Goal: Information Seeking & Learning: Learn about a topic

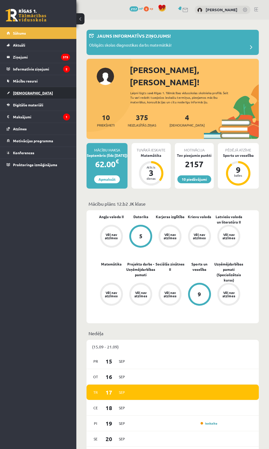
click at [38, 93] on link "[DEMOGRAPHIC_DATA]" at bounding box center [38, 93] width 63 height 12
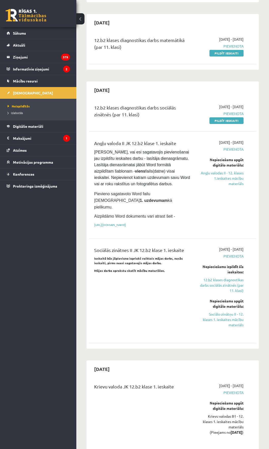
scroll to position [356, 0]
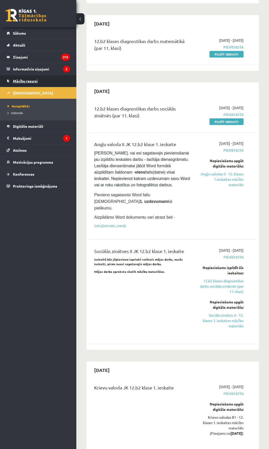
click at [35, 85] on link "Mācību resursi" at bounding box center [38, 81] width 63 height 12
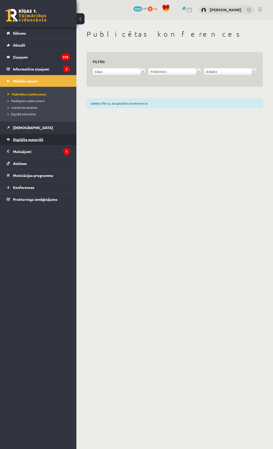
click at [34, 135] on link "Digitālie materiāli" at bounding box center [38, 140] width 63 height 12
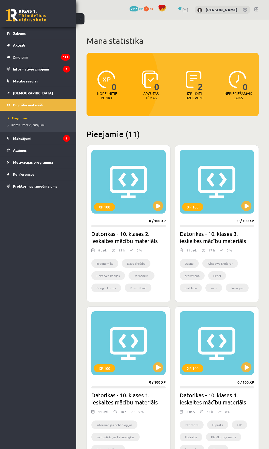
click at [34, 135] on legend "Maksājumi 1" at bounding box center [41, 138] width 57 height 12
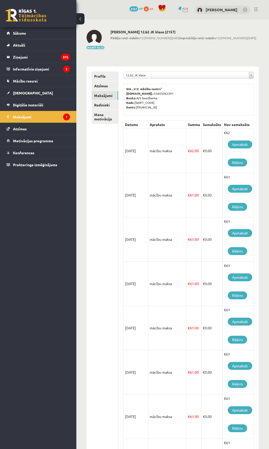
click at [260, 9] on div "10 Dāvanas 2157 mP 0 xp Kristīne Kažoka" at bounding box center [172, 10] width 193 height 20
click at [255, 11] on link at bounding box center [256, 9] width 4 height 4
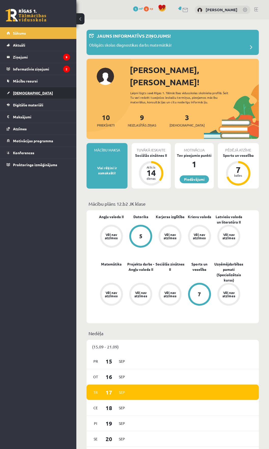
click at [47, 91] on link "[DEMOGRAPHIC_DATA]" at bounding box center [38, 93] width 63 height 12
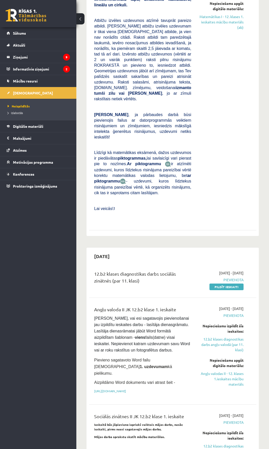
scroll to position [204, 0]
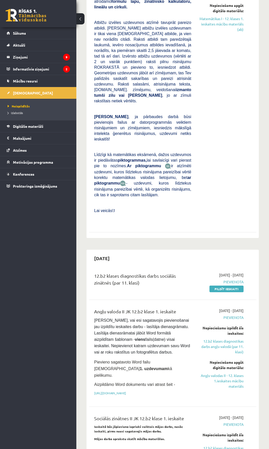
drag, startPoint x: 163, startPoint y: 184, endPoint x: 72, endPoint y: 243, distance: 109.2
click at [72, 243] on div "0 Dāvanas 1 mP 0 xp Deivids Roberts Kažoks Sākums Aktuāli Kā mācīties eSKOLĀ Ko…" at bounding box center [38, 224] width 76 height 449
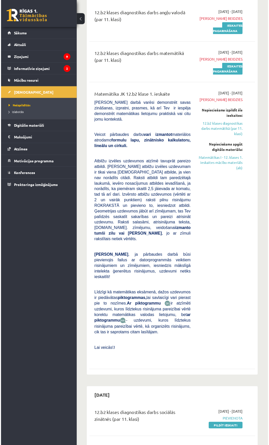
scroll to position [0, 0]
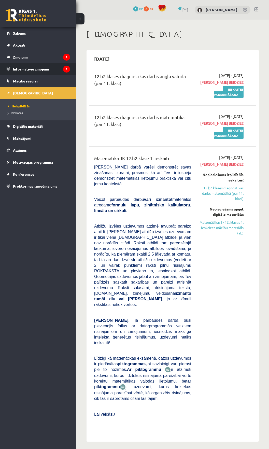
click at [62, 73] on legend "Informatīvie ziņojumi 2" at bounding box center [41, 69] width 57 height 12
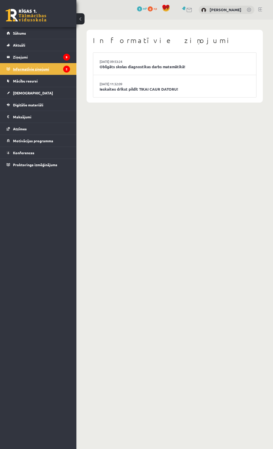
click at [61, 63] on legend "Informatīvie ziņojumi 2" at bounding box center [41, 69] width 57 height 12
click at [55, 59] on legend "Ziņojumi 9" at bounding box center [41, 57] width 57 height 12
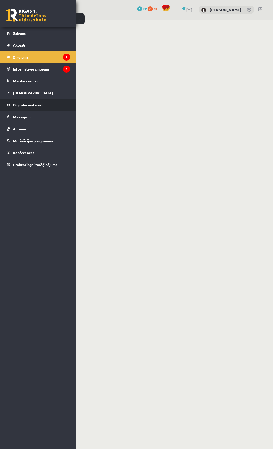
click at [48, 106] on link "Digitālie materiāli" at bounding box center [38, 105] width 63 height 12
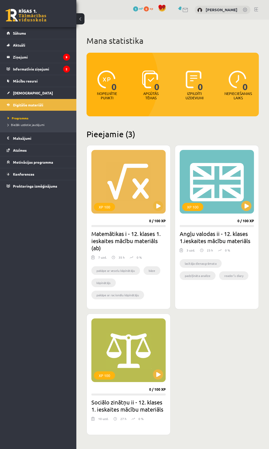
click at [50, 131] on ul "Programma Biežāk uzdotie jautājumi" at bounding box center [38, 121] width 76 height 21
click at [50, 142] on legend "Maksājumi 0" at bounding box center [41, 138] width 57 height 12
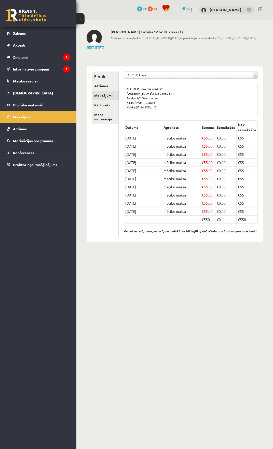
drag, startPoint x: 50, startPoint y: 142, endPoint x: 214, endPoint y: 181, distance: 167.8
click at [214, 181] on td "€ 55.00" at bounding box center [207, 179] width 15 height 8
click at [43, 39] on link "Aktuāli" at bounding box center [38, 45] width 63 height 12
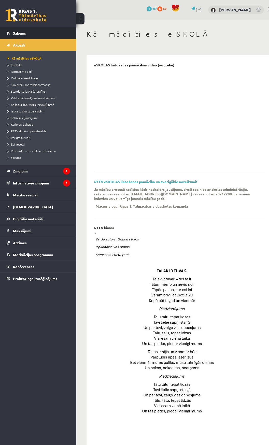
drag, startPoint x: 43, startPoint y: 39, endPoint x: 40, endPoint y: 35, distance: 4.7
click at [40, 35] on link "Sākums" at bounding box center [38, 33] width 63 height 12
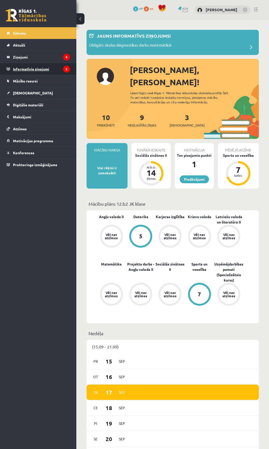
click at [39, 67] on legend "Informatīvie ziņojumi 2" at bounding box center [41, 69] width 57 height 12
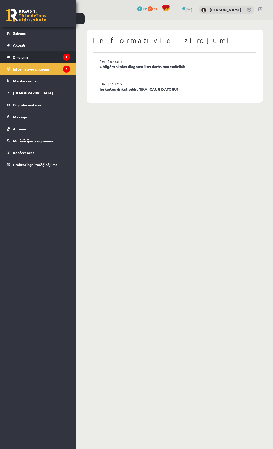
click at [44, 57] on legend "Ziņojumi 9" at bounding box center [41, 57] width 57 height 12
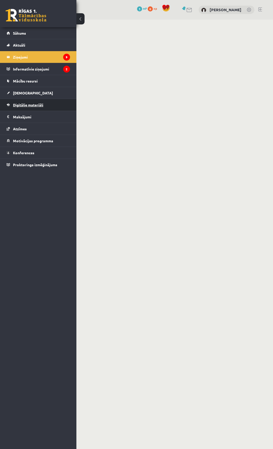
click at [47, 100] on link "Digitālie materiāli" at bounding box center [38, 105] width 63 height 12
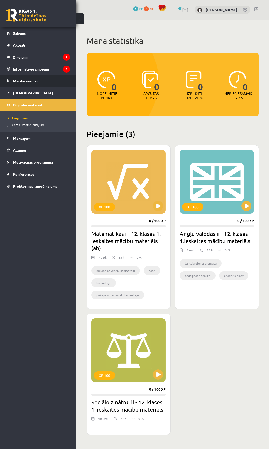
click at [58, 82] on link "Mācību resursi" at bounding box center [38, 81] width 63 height 12
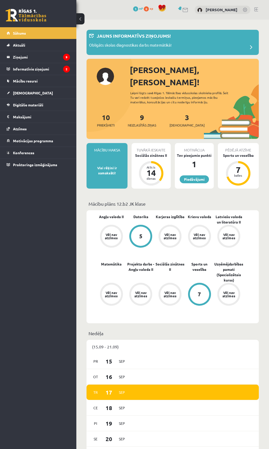
drag, startPoint x: 116, startPoint y: 177, endPoint x: 113, endPoint y: 164, distance: 13.8
click at [115, 167] on div "Mācību maksa Visi rēķini ir samaksāti! Tuvākā ieskaite Sociālās zinātnes II Atl…" at bounding box center [173, 168] width 172 height 50
click at [113, 164] on div "Mācību maksa Visi rēķini ir samaksāti!" at bounding box center [107, 166] width 41 height 46
click at [37, 115] on legend "Maksājumi 0" at bounding box center [41, 117] width 57 height 12
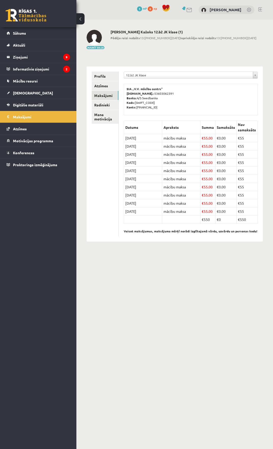
click at [170, 133] on th "Apraksts" at bounding box center [181, 127] width 38 height 13
drag, startPoint x: 171, startPoint y: 155, endPoint x: 206, endPoint y: 143, distance: 37.2
drag, startPoint x: 206, startPoint y: 143, endPoint x: 223, endPoint y: 128, distance: 22.3
click at [223, 128] on th "Samaksāts" at bounding box center [225, 127] width 21 height 13
drag, startPoint x: 223, startPoint y: 128, endPoint x: 204, endPoint y: 119, distance: 20.5
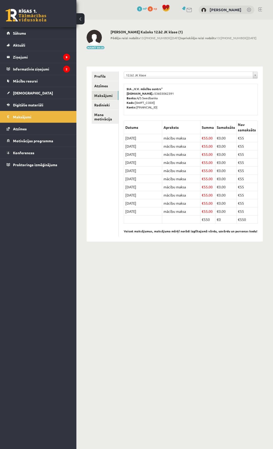
click at [204, 119] on div "**********" at bounding box center [191, 153] width 144 height 175
click at [32, 87] on link "[DEMOGRAPHIC_DATA]" at bounding box center [38, 93] width 63 height 12
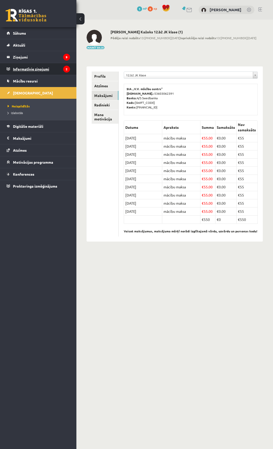
click at [32, 73] on legend "Informatīvie ziņojumi 2" at bounding box center [41, 69] width 57 height 12
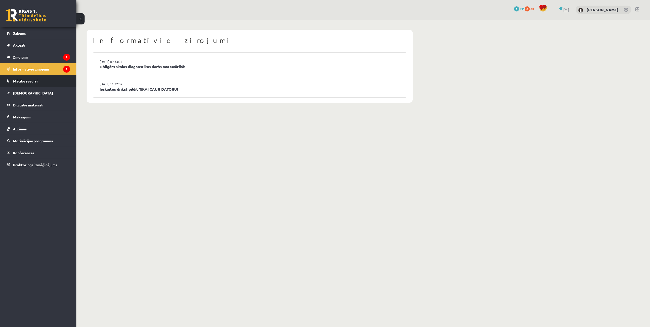
click at [39, 84] on link "Mācību resursi" at bounding box center [38, 81] width 63 height 12
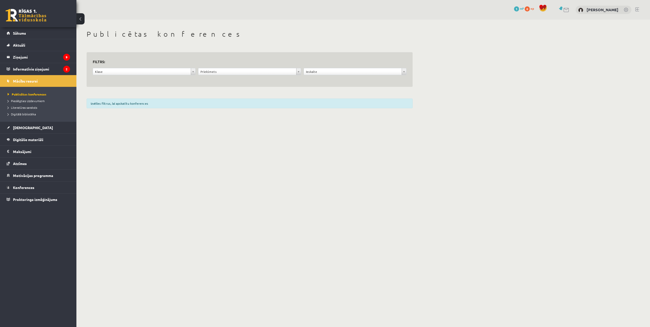
click at [48, 88] on ul "Publicētas konferences Pieslēgties Uzdevumiem Literatūras saraksts Digitālā bib…" at bounding box center [38, 104] width 76 height 35
click at [47, 104] on li "Pieslēgties Uzdevumiem" at bounding box center [40, 100] width 64 height 7
click at [29, 111] on li "Digitālā bibliotēka" at bounding box center [40, 114] width 64 height 7
click at [25, 125] on link "[DEMOGRAPHIC_DATA]" at bounding box center [38, 128] width 63 height 12
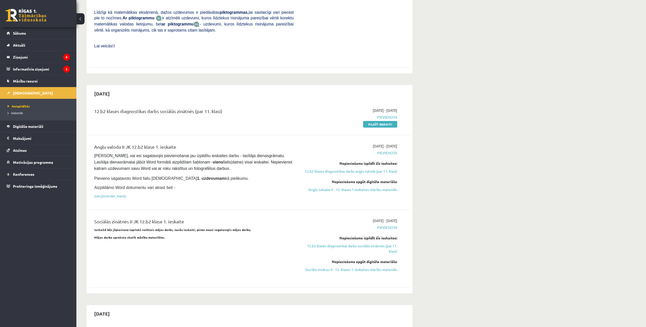
scroll to position [305, 0]
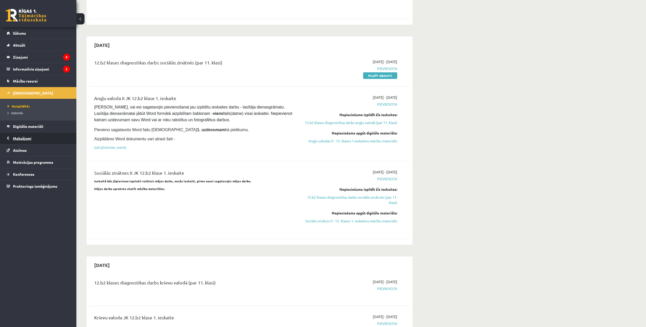
click at [42, 137] on legend "Maksājumi 0" at bounding box center [41, 138] width 57 height 12
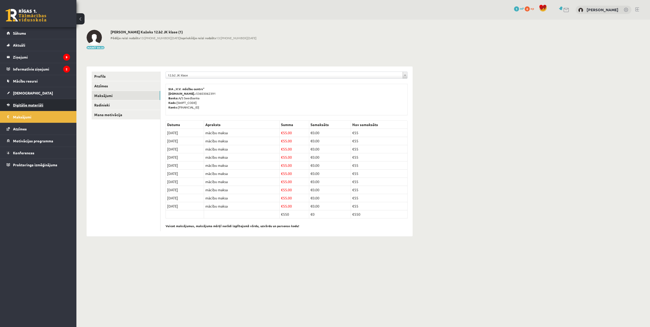
click at [55, 109] on link "Digitālie materiāli" at bounding box center [38, 105] width 63 height 12
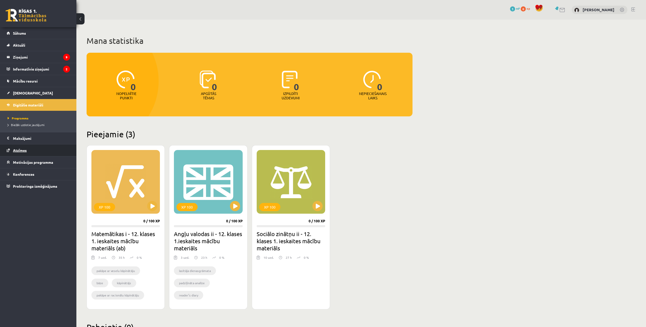
click at [42, 146] on link "Atzīmes" at bounding box center [38, 150] width 63 height 12
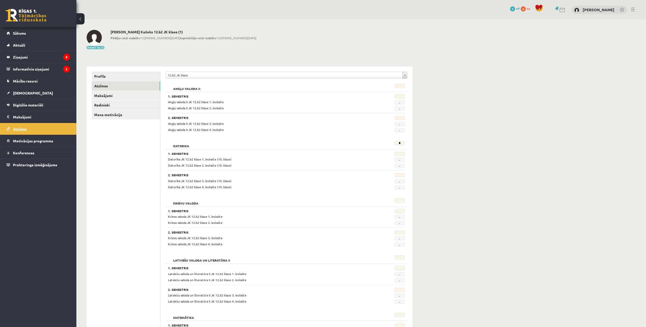
click at [42, 125] on link "Atzīmes" at bounding box center [38, 129] width 63 height 12
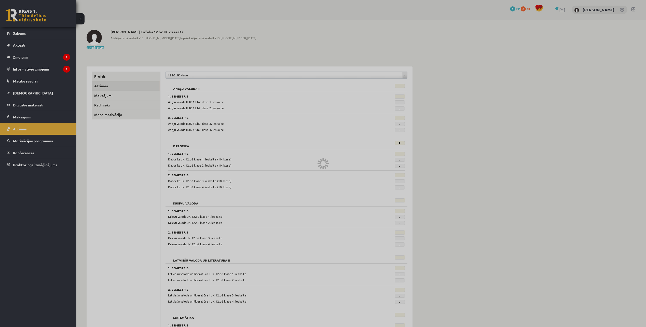
click at [43, 115] on div at bounding box center [323, 163] width 646 height 327
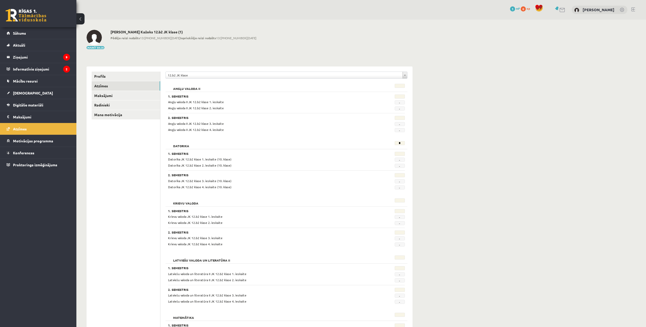
click at [43, 115] on legend "Maksājumi 0" at bounding box center [41, 117] width 57 height 12
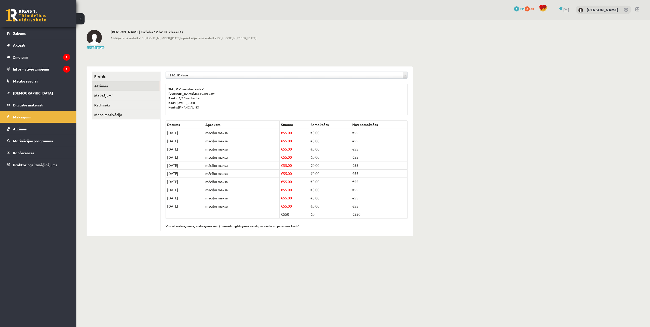
click at [134, 90] on link "Atzīmes" at bounding box center [126, 85] width 68 height 9
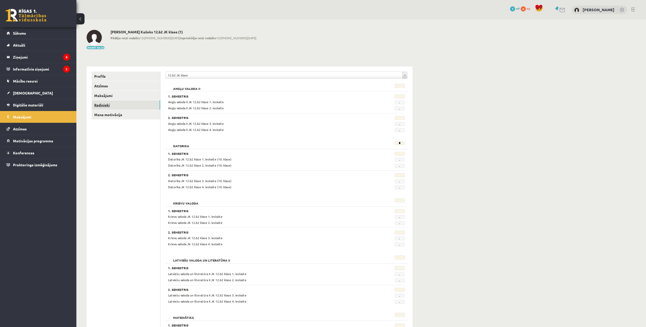
click at [136, 104] on link "Radinieki" at bounding box center [126, 104] width 68 height 9
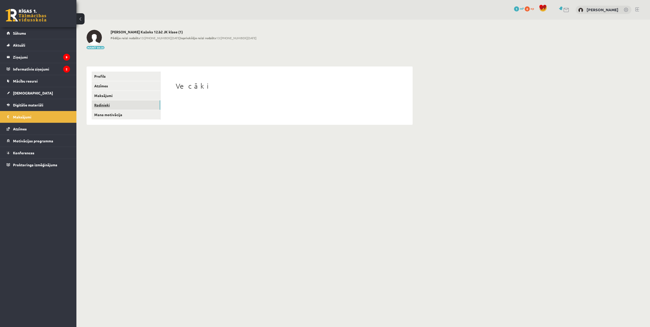
click at [139, 109] on link "Radinieki" at bounding box center [126, 104] width 68 height 9
click at [141, 112] on link "Mana motivācija" at bounding box center [126, 114] width 68 height 9
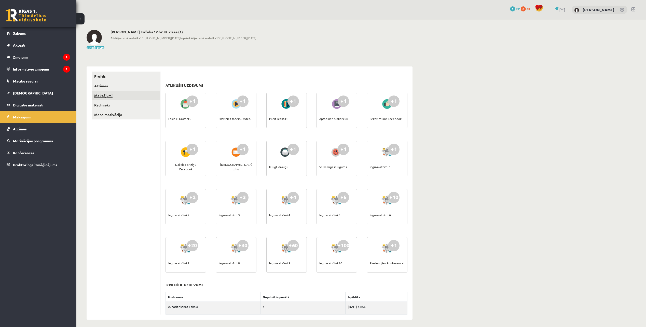
click at [138, 98] on link "Maksājumi" at bounding box center [126, 95] width 68 height 9
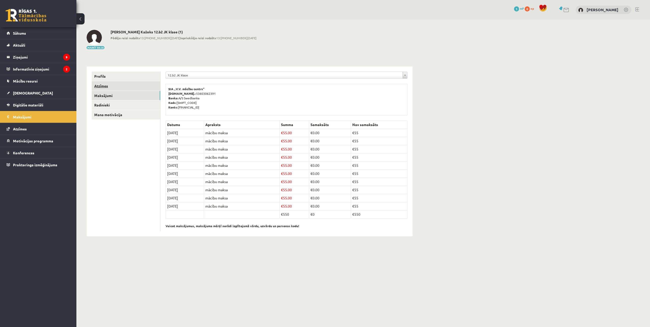
click at [141, 90] on link "Atzīmes" at bounding box center [126, 85] width 68 height 9
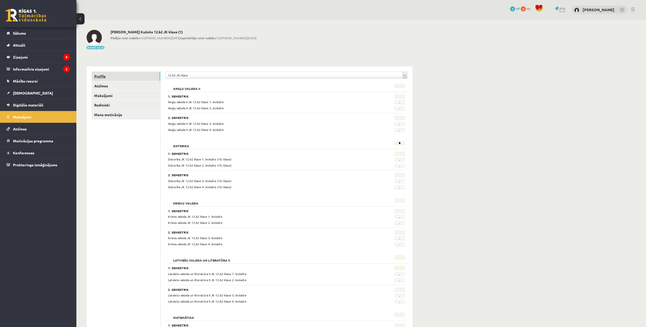
click at [142, 79] on link "Profils" at bounding box center [126, 76] width 68 height 9
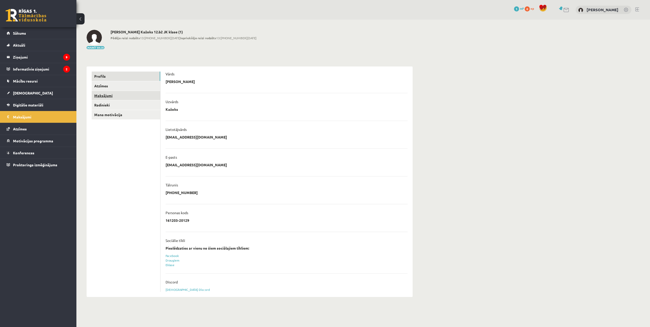
click at [128, 99] on link "Maksājumi" at bounding box center [126, 95] width 68 height 9
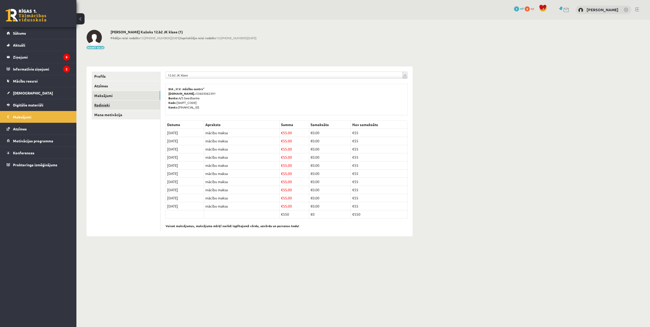
click at [120, 105] on link "Radinieki" at bounding box center [126, 104] width 68 height 9
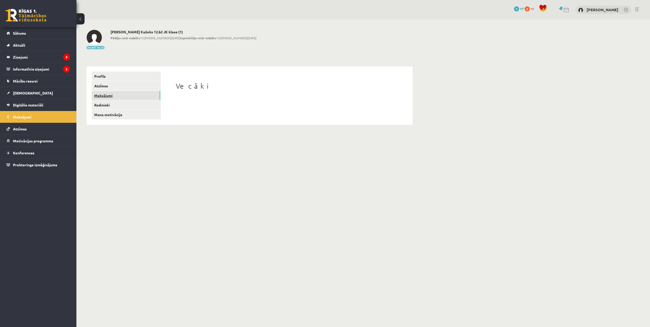
click at [120, 92] on link "Maksājumi" at bounding box center [126, 95] width 68 height 9
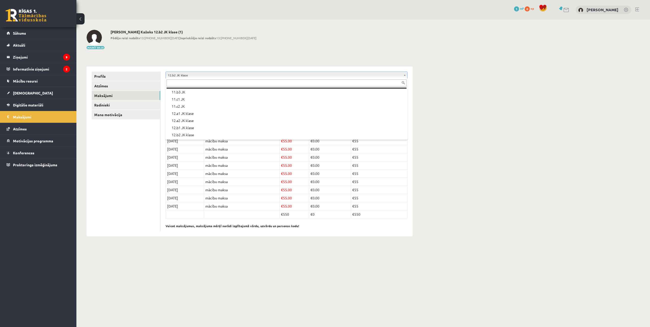
scroll to position [143, 0]
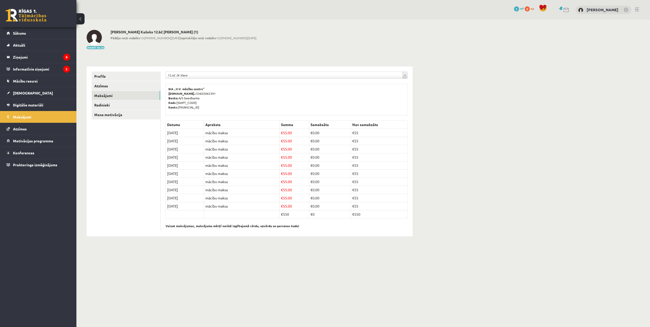
click at [203, 71] on div "**********" at bounding box center [286, 151] width 252 height 170
click at [205, 80] on div "**********" at bounding box center [286, 77] width 242 height 10
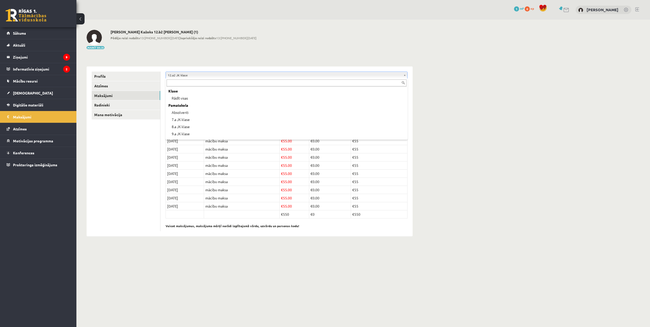
scroll to position [134, 0]
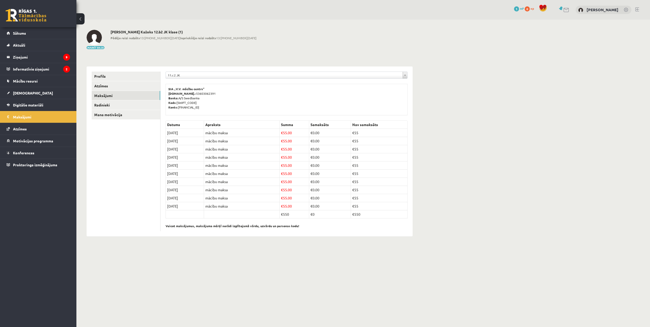
click at [204, 70] on div "**********" at bounding box center [286, 151] width 252 height 170
click at [204, 81] on div "**********" at bounding box center [286, 77] width 242 height 10
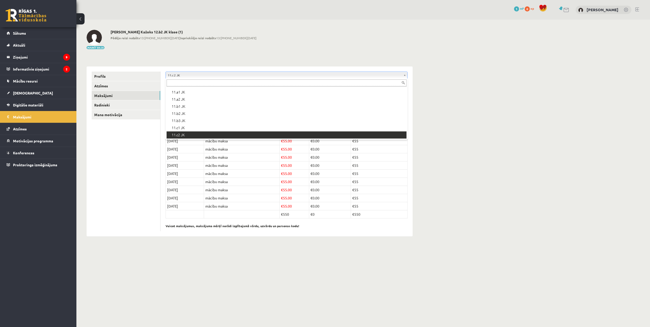
scroll to position [114, 0]
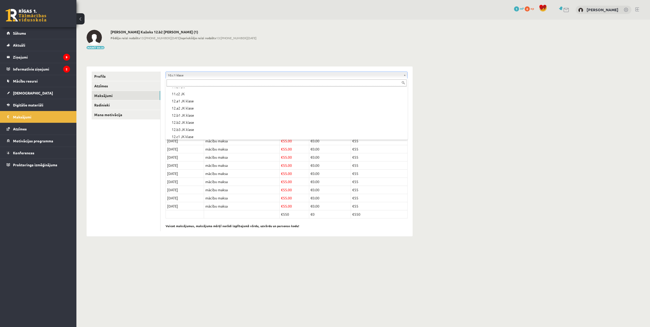
scroll to position [170, 0]
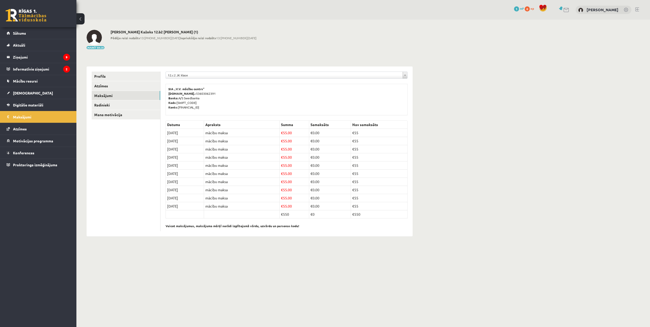
click at [201, 85] on div "SIA „V.V. mācību centrs” [DOMAIN_NAME].: 53603062391 Banka: A/S Swedbanka Kods:…" at bounding box center [286, 100] width 242 height 32
click at [202, 79] on div "**********" at bounding box center [286, 77] width 242 height 10
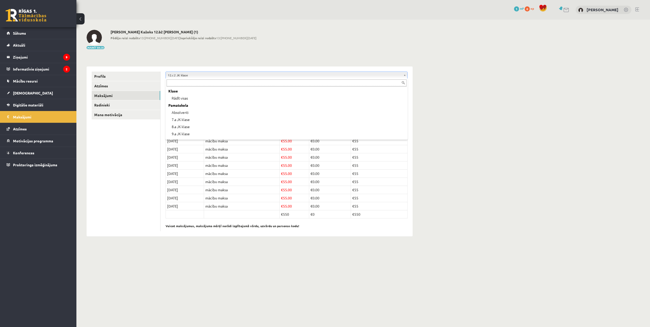
scroll to position [164, 0]
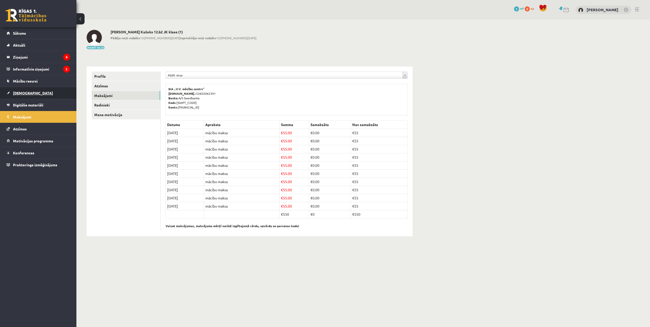
click at [54, 91] on link "[DEMOGRAPHIC_DATA]" at bounding box center [38, 93] width 63 height 12
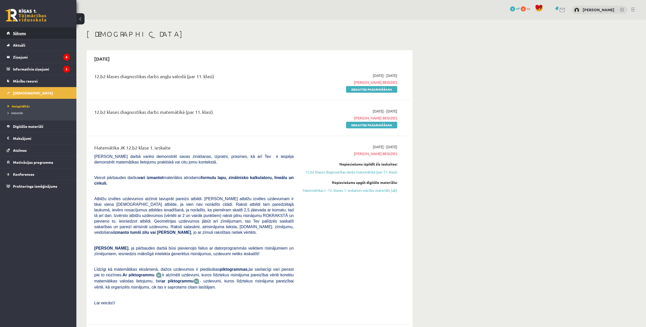
click at [32, 34] on link "Sākums" at bounding box center [38, 33] width 63 height 12
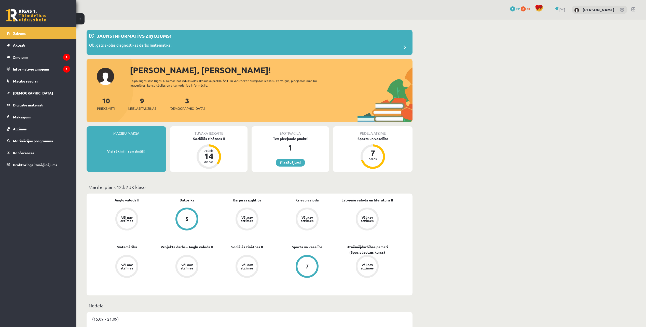
click at [510, 10] on link "1 mP" at bounding box center [515, 8] width 10 height 4
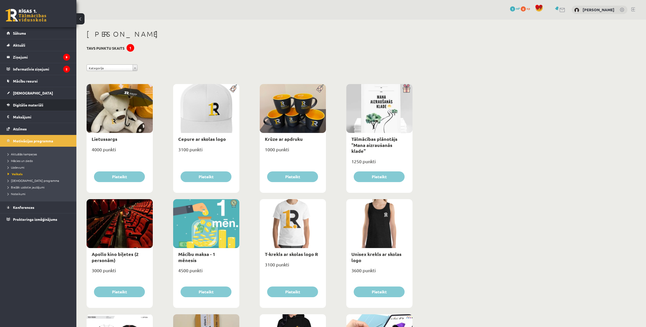
click at [6, 104] on li "Digitālie materiāli Programma Biežāk uzdotie jautājumi" at bounding box center [38, 105] width 76 height 12
click at [22, 103] on span "Digitālie materiāli" at bounding box center [28, 105] width 30 height 5
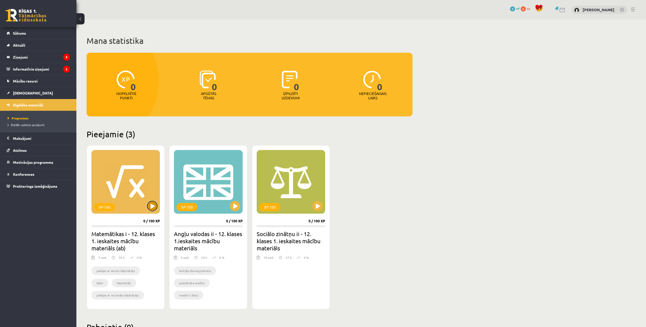
click at [154, 205] on button at bounding box center [152, 206] width 10 height 10
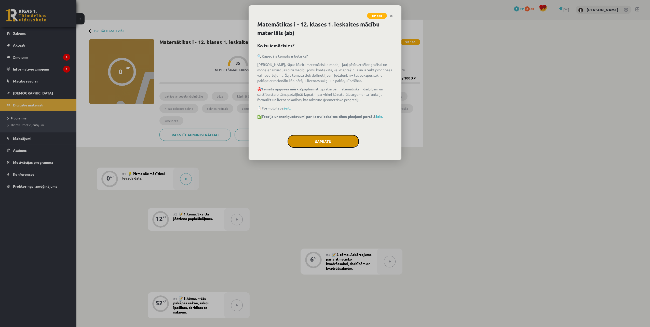
click at [332, 141] on button "Sapratu" at bounding box center [322, 141] width 71 height 13
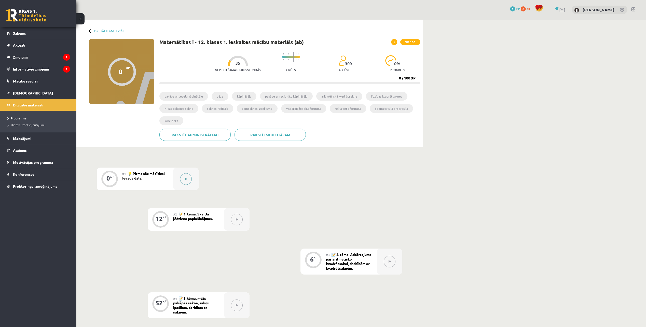
click at [189, 178] on button at bounding box center [186, 179] width 12 height 12
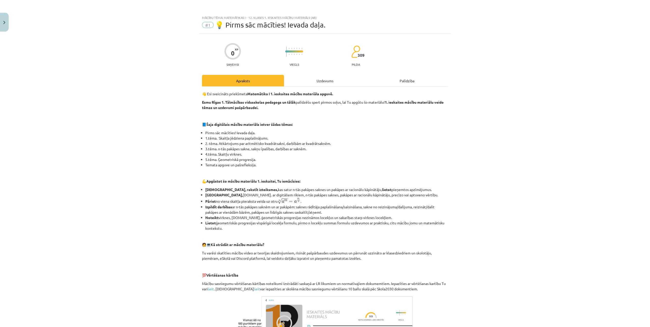
click at [252, 86] on div "Apraksts" at bounding box center [243, 80] width 82 height 11
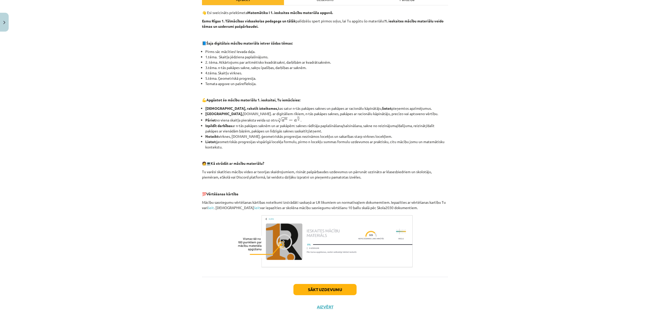
scroll to position [82, 0]
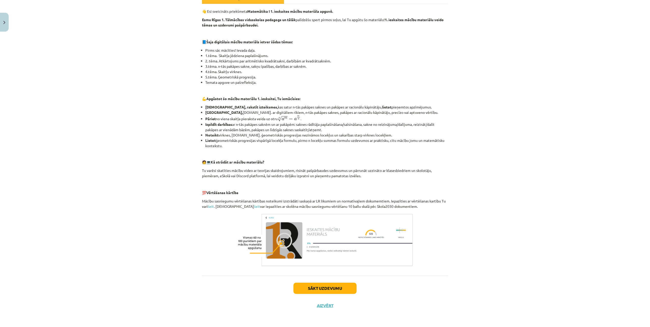
click at [346, 282] on div "Sākt uzdevumu Aizvērt" at bounding box center [325, 293] width 246 height 36
click at [348, 286] on button "Sākt uzdevumu" at bounding box center [324, 288] width 63 height 11
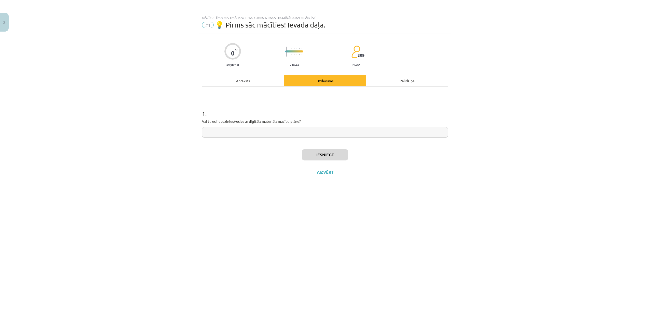
click at [286, 135] on input "text" at bounding box center [325, 132] width 246 height 10
type input "**"
click at [329, 156] on button "Iesniegt" at bounding box center [325, 154] width 46 height 11
click at [342, 175] on button "Nākamā nodarbība" at bounding box center [325, 176] width 50 height 12
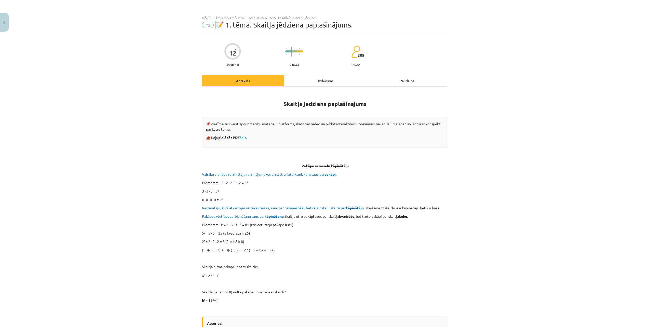
click at [242, 140] on div "📌 Piezīme. Jūs varat apgūt mācību materiālu platformā, skatoties video un pildo…" at bounding box center [325, 132] width 246 height 30
click at [243, 138] on link "šeit." at bounding box center [243, 137] width 7 height 5
click at [322, 82] on div "Uzdevums" at bounding box center [325, 80] width 82 height 11
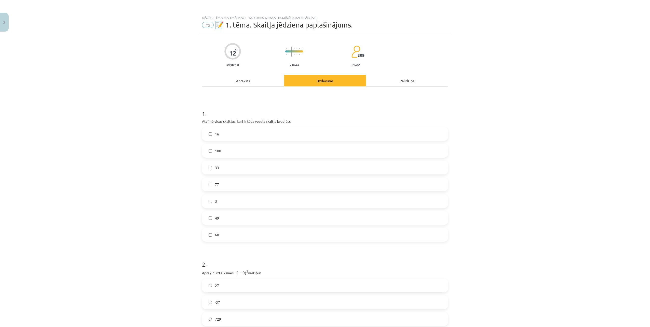
scroll to position [13, 0]
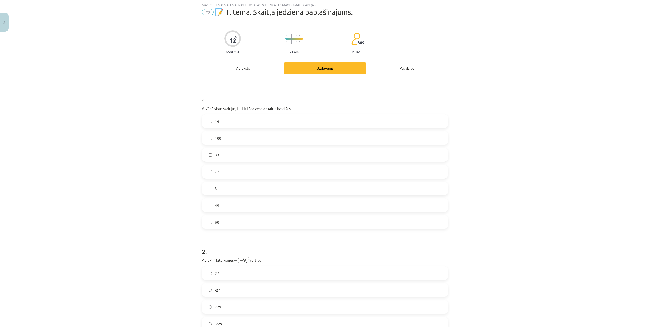
click at [380, 66] on div "Palīdzība" at bounding box center [407, 67] width 82 height 11
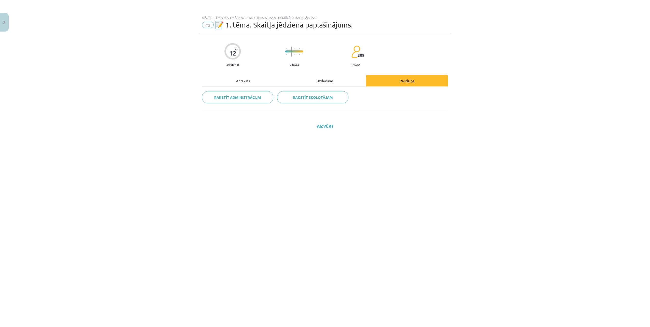
click at [246, 78] on div "Apraksts" at bounding box center [243, 80] width 82 height 11
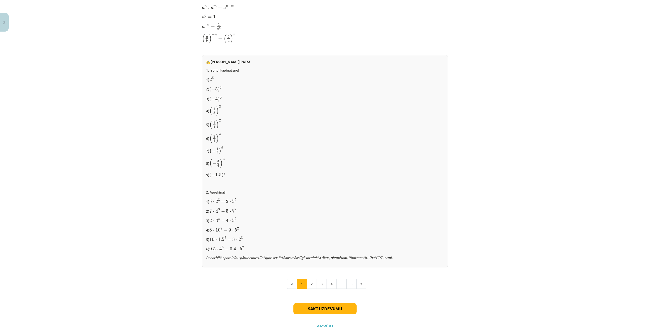
scroll to position [396, 0]
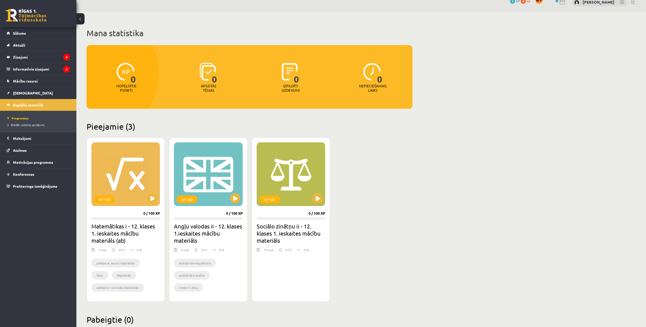
scroll to position [21, 0]
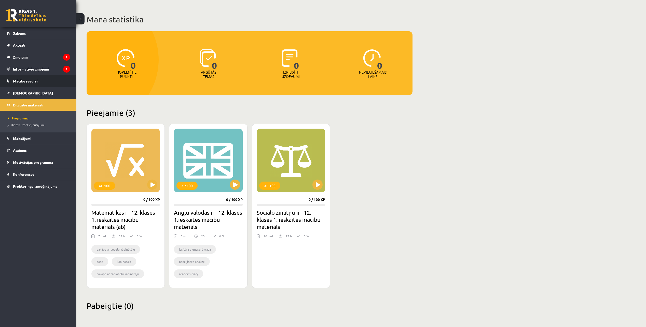
click at [44, 82] on link "Mācību resursi" at bounding box center [38, 81] width 63 height 12
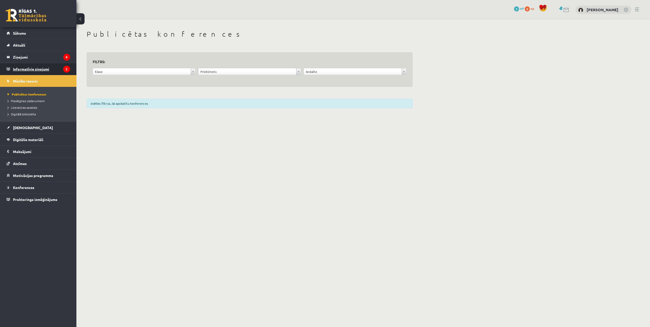
click at [44, 71] on legend "Informatīvie ziņojumi 2" at bounding box center [41, 69] width 57 height 12
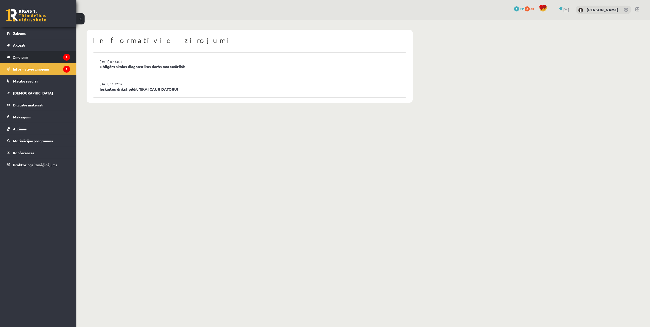
click at [42, 62] on legend "Ziņojumi 9" at bounding box center [41, 57] width 57 height 12
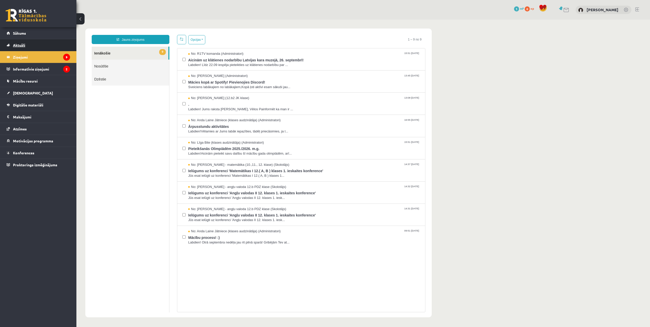
click at [45, 45] on link "Aktuāli" at bounding box center [38, 45] width 63 height 12
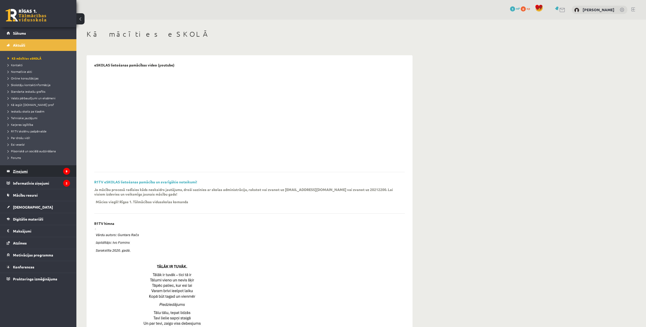
click at [39, 175] on legend "Ziņojumi 9" at bounding box center [41, 171] width 57 height 12
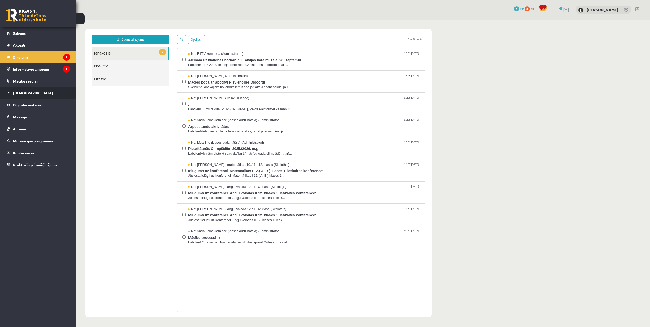
click at [33, 94] on link "[DEMOGRAPHIC_DATA]" at bounding box center [38, 93] width 63 height 12
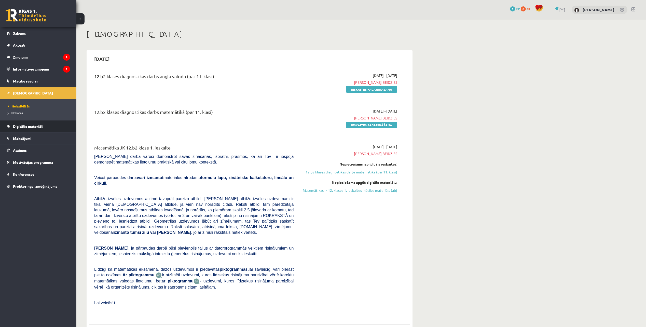
click at [39, 130] on link "Digitālie materiāli" at bounding box center [38, 126] width 63 height 12
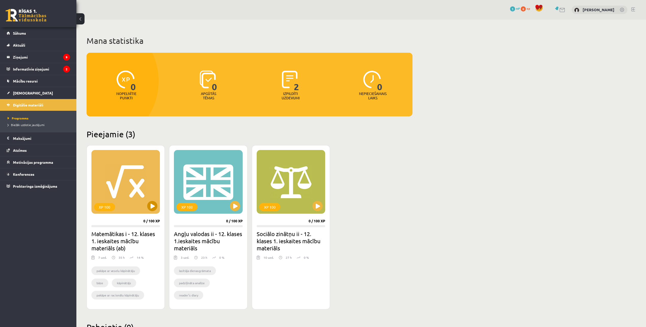
click at [146, 208] on div "XP 100" at bounding box center [125, 182] width 68 height 64
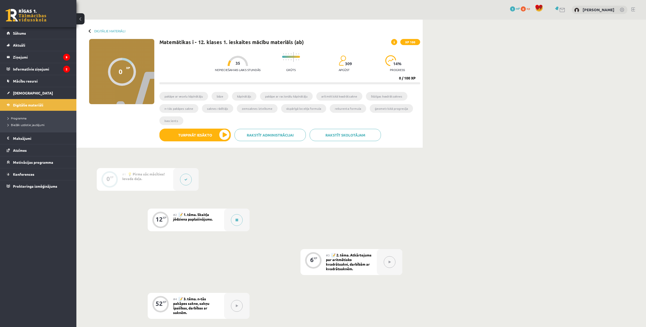
click at [187, 182] on button at bounding box center [186, 180] width 12 height 12
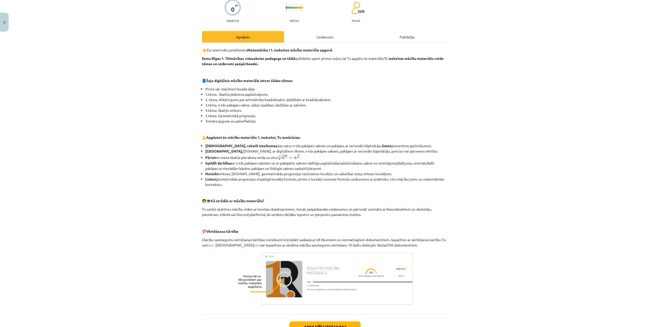
scroll to position [99, 0]
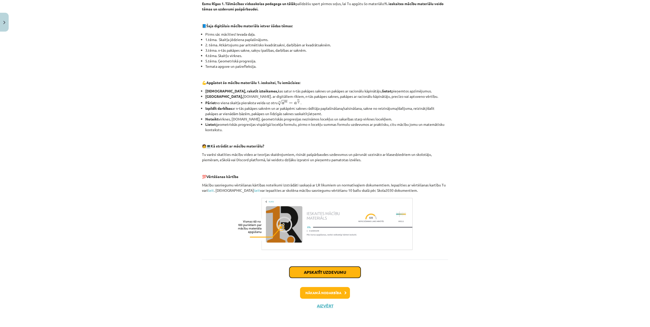
click at [341, 273] on button "Apskatīt uzdevumu" at bounding box center [324, 272] width 71 height 11
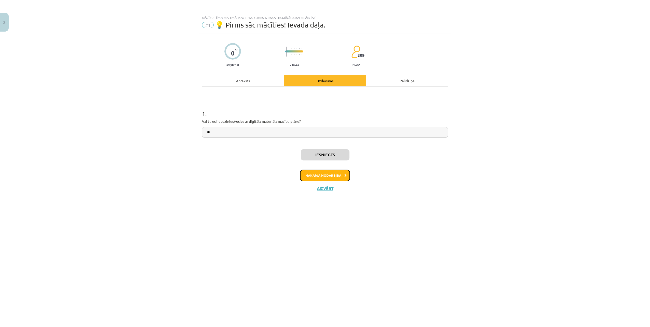
click at [334, 177] on button "Nākamā nodarbība" at bounding box center [325, 176] width 50 height 12
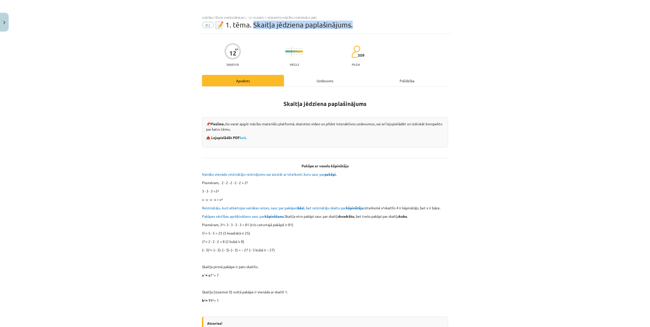
drag, startPoint x: 252, startPoint y: 23, endPoint x: 351, endPoint y: 24, distance: 99.3
click at [351, 24] on div "#2 📝 1. tēma. Skaitļa jēdziena paplašinājums." at bounding box center [325, 25] width 246 height 8
copy span "kaitļa jēdziena paplašinājums."
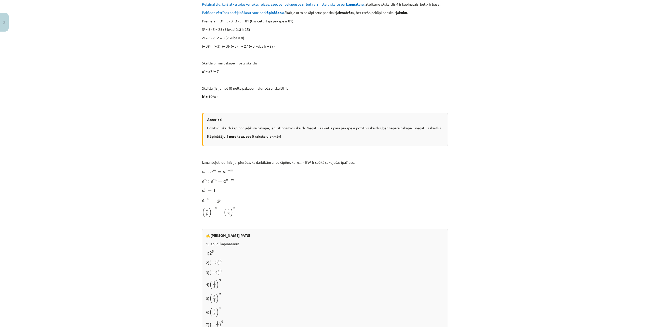
scroll to position [396, 0]
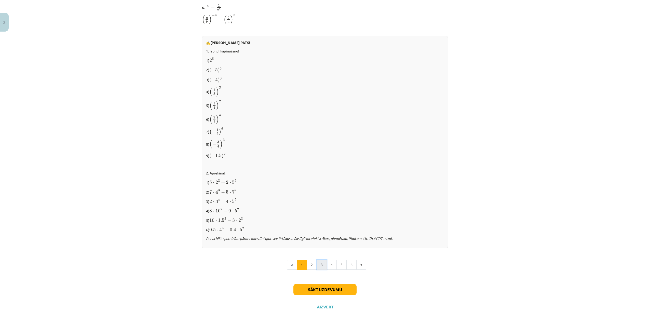
click at [323, 261] on button "3" at bounding box center [321, 265] width 10 height 10
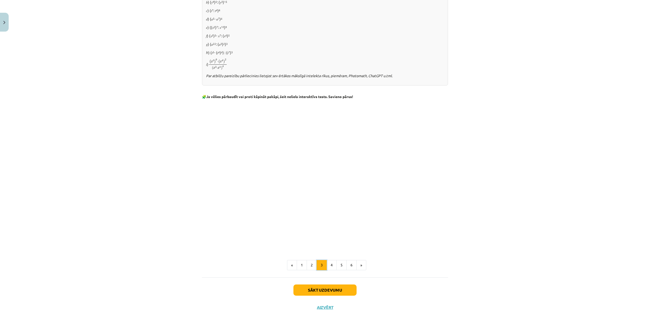
scroll to position [316, 0]
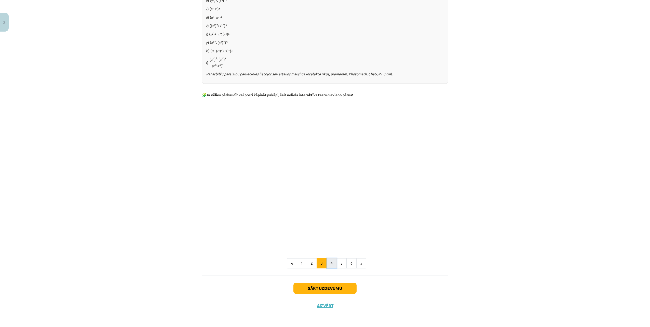
click at [332, 259] on button "4" at bounding box center [331, 263] width 10 height 10
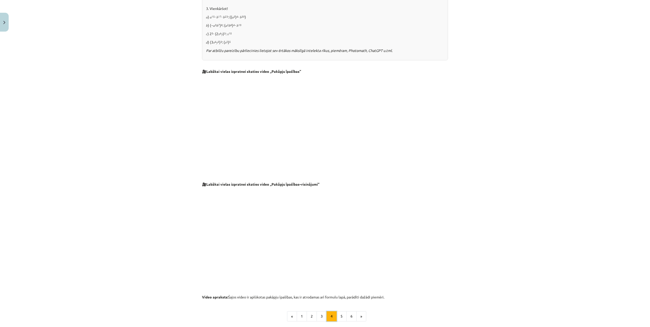
scroll to position [395, 0]
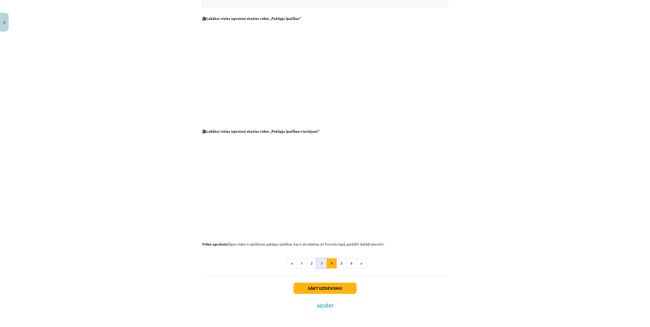
click at [320, 266] on button "3" at bounding box center [321, 263] width 10 height 10
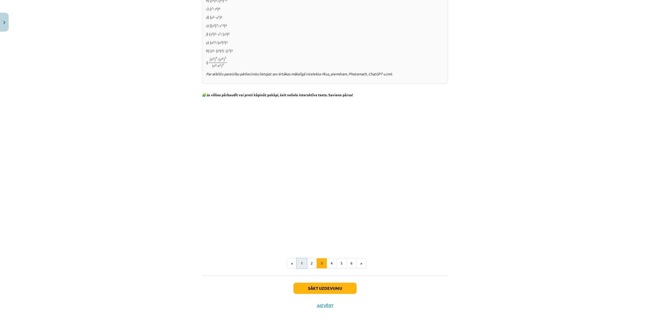
click at [299, 262] on button "1" at bounding box center [302, 263] width 10 height 10
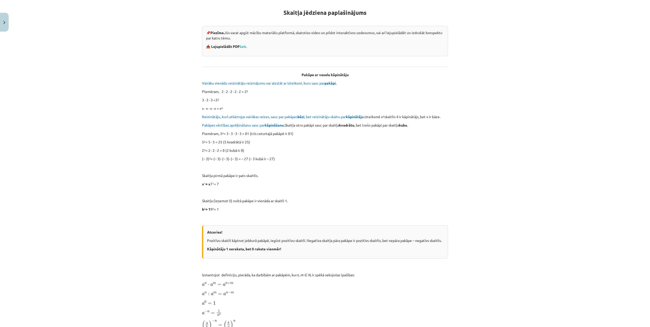
scroll to position [0, 0]
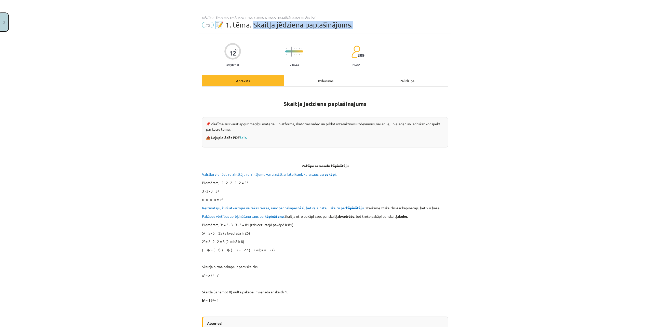
click at [6, 20] on button "Close" at bounding box center [4, 22] width 9 height 19
click at [16, 33] on div "Mācību tēma: Matemātikas i - 12. klases 1. ieskaites mācību materiāls (ab) #2 📝…" at bounding box center [325, 163] width 650 height 327
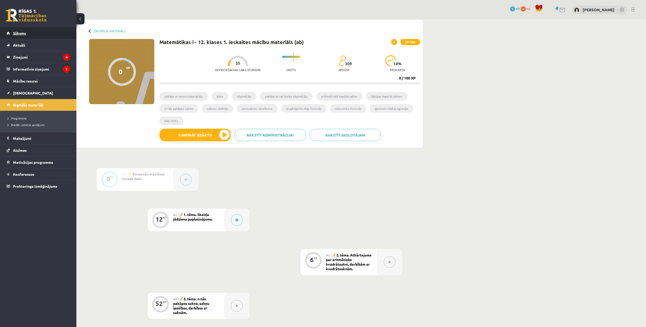
click at [16, 33] on span "Sākums" at bounding box center [19, 33] width 13 height 5
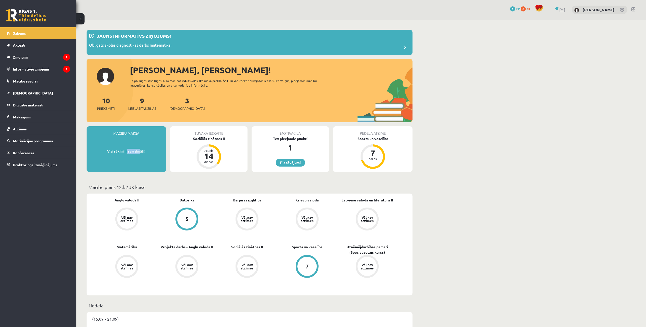
drag, startPoint x: 127, startPoint y: 150, endPoint x: 139, endPoint y: 160, distance: 16.1
click at [139, 160] on div "Mācību maksa Visi rēķini ir samaksāti!" at bounding box center [126, 149] width 79 height 46
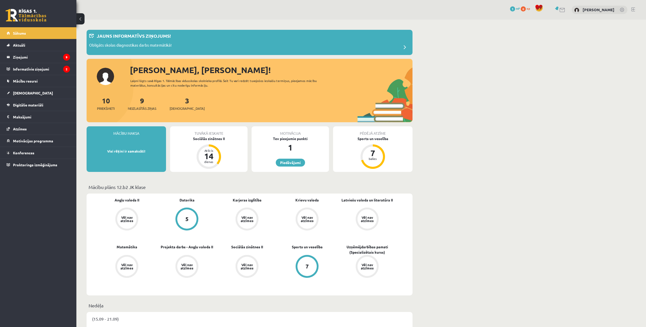
drag, startPoint x: 144, startPoint y: 176, endPoint x: 161, endPoint y: 187, distance: 19.6
click at [161, 187] on p "Mācību plāns 12.b2 JK klase" at bounding box center [250, 187] width 322 height 7
click at [52, 99] on link "Digitālie materiāli" at bounding box center [38, 105] width 63 height 12
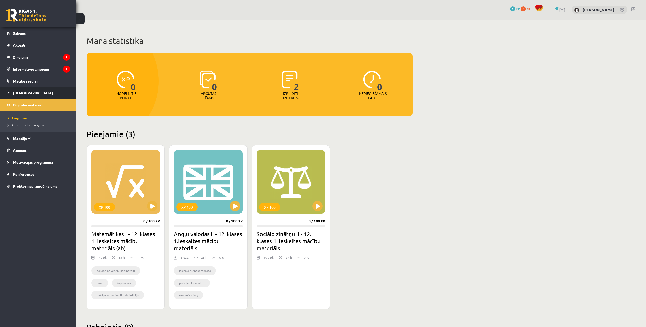
click at [47, 95] on link "[DEMOGRAPHIC_DATA]" at bounding box center [38, 93] width 63 height 12
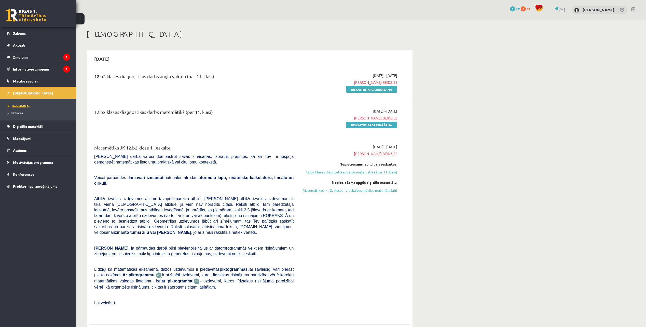
click at [210, 113] on div "12.b2 klases diagnostikas darbs matemātikā (par 11. klasi)" at bounding box center [193, 112] width 199 height 9
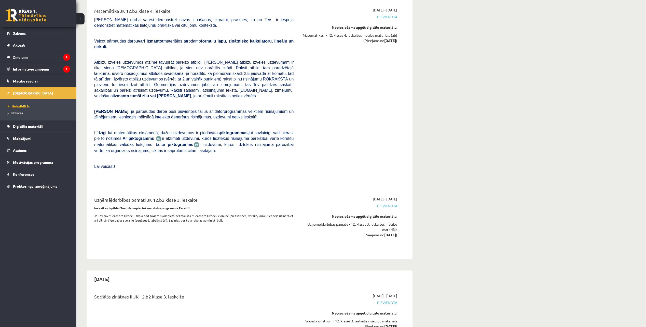
scroll to position [2749, 0]
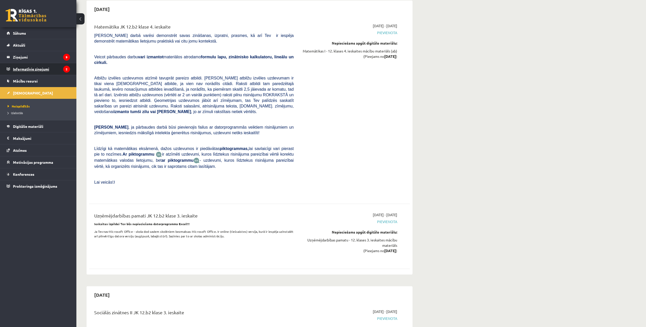
click at [51, 69] on legend "Informatīvie ziņojumi 2" at bounding box center [41, 69] width 57 height 12
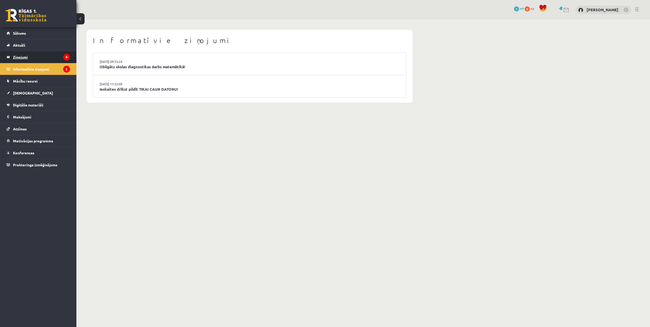
click at [54, 57] on legend "Ziņojumi 9" at bounding box center [41, 57] width 57 height 12
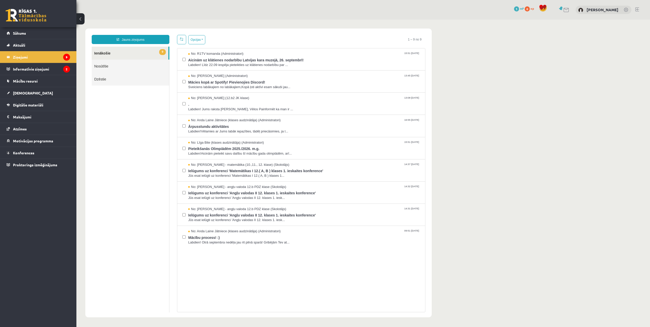
click at [155, 61] on link "Nosūtītie" at bounding box center [130, 66] width 77 height 13
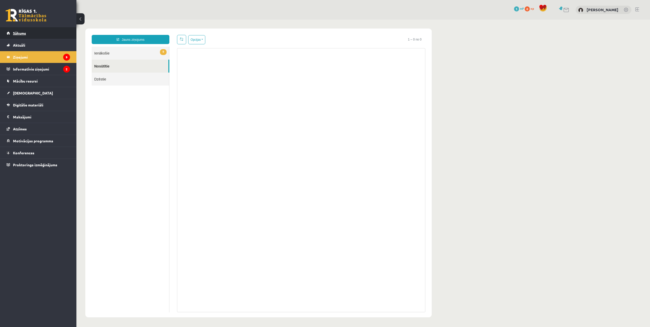
click at [37, 37] on link "Sākums" at bounding box center [38, 33] width 63 height 12
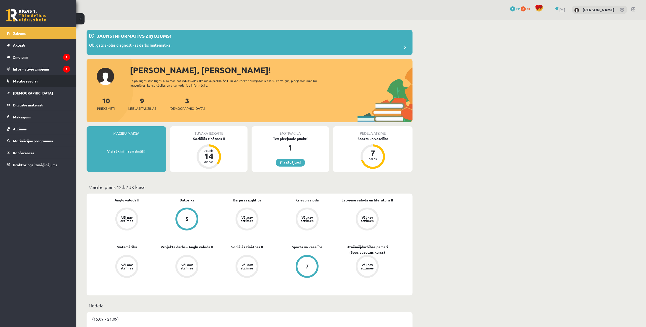
click at [47, 82] on link "Mācību resursi" at bounding box center [38, 81] width 63 height 12
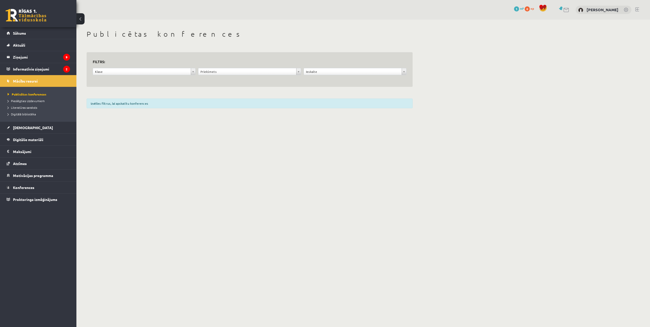
click at [38, 105] on li "Literatūras saraksts" at bounding box center [40, 107] width 64 height 7
click at [37, 102] on span "Pieslēgties Uzdevumiem" at bounding box center [26, 101] width 37 height 4
click at [33, 124] on link "[DEMOGRAPHIC_DATA]" at bounding box center [38, 128] width 63 height 12
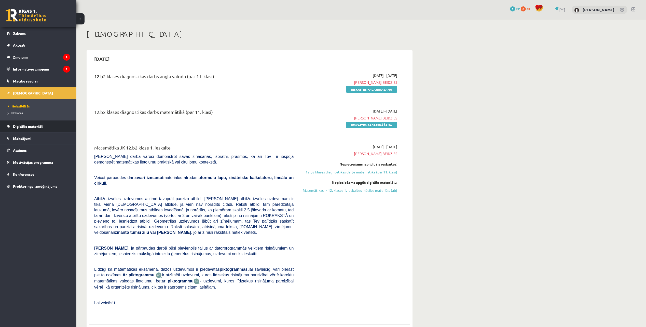
click at [35, 127] on span "Digitālie materiāli" at bounding box center [28, 126] width 30 height 5
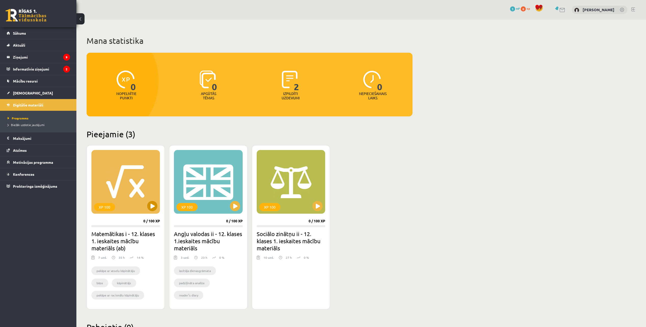
click at [111, 201] on div "XP 100" at bounding box center [125, 182] width 68 height 64
click at [151, 212] on div "XP 100" at bounding box center [125, 182] width 68 height 64
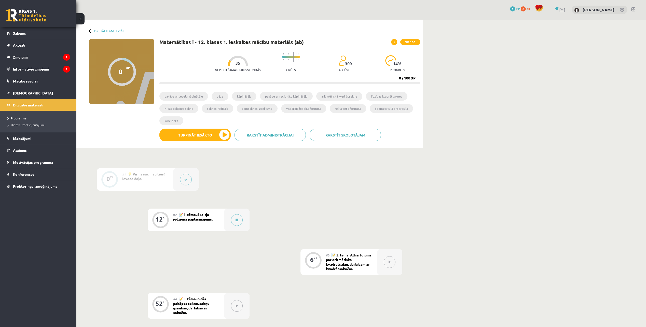
click at [184, 182] on button at bounding box center [186, 180] width 12 height 12
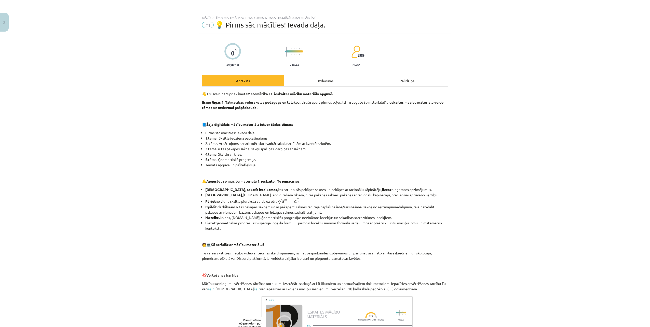
click at [269, 81] on div "Apraksts" at bounding box center [243, 80] width 82 height 11
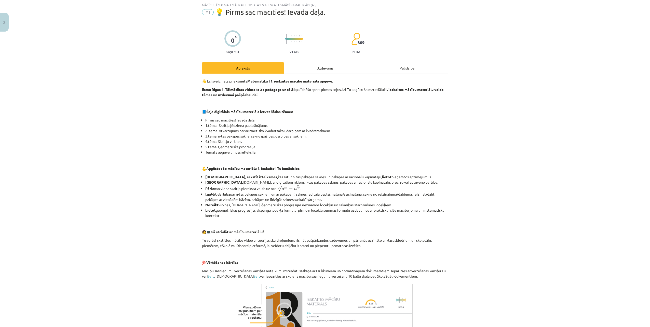
scroll to position [99, 0]
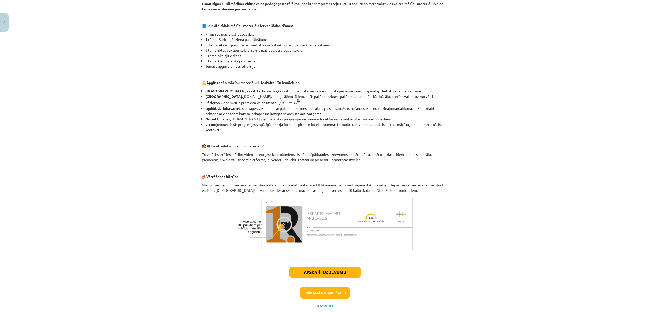
click at [349, 292] on div "Nākamā nodarbība" at bounding box center [325, 293] width 240 height 12
click at [337, 293] on button "Nākamā nodarbība" at bounding box center [325, 293] width 50 height 12
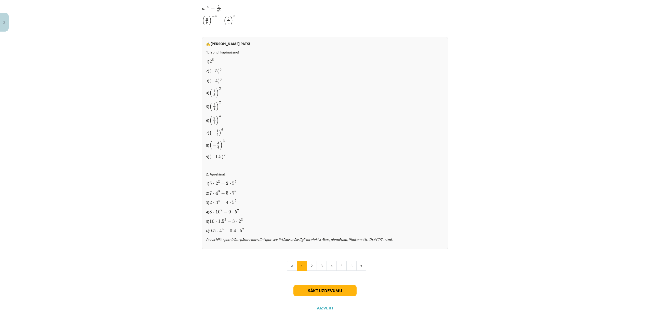
scroll to position [396, 0]
click at [309, 264] on button "2" at bounding box center [311, 265] width 10 height 10
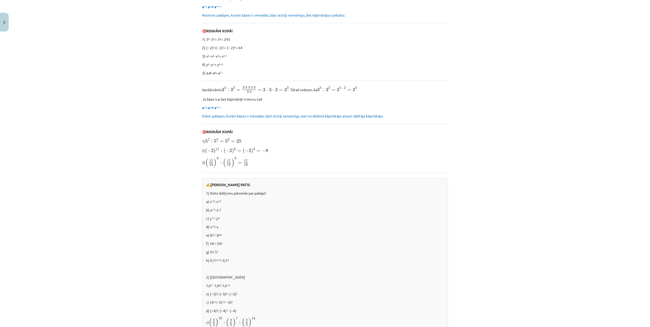
scroll to position [213, 0]
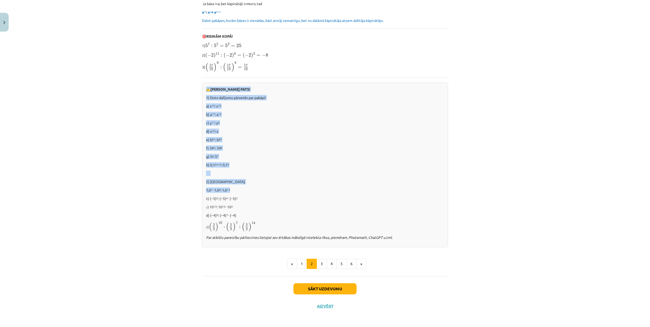
drag, startPoint x: 233, startPoint y: 190, endPoint x: 372, endPoint y: 68, distance: 184.9
click at [381, 71] on div "Pakāpju reizināšana un dalīšana Aprēķināsim 2 4 ∙ 2 2 = 2 ∙ 2 ∙ 2 ∙ 2 ∙ 2 ∙ 2 =…" at bounding box center [325, 62] width 246 height 369
